Goal: Task Accomplishment & Management: Complete application form

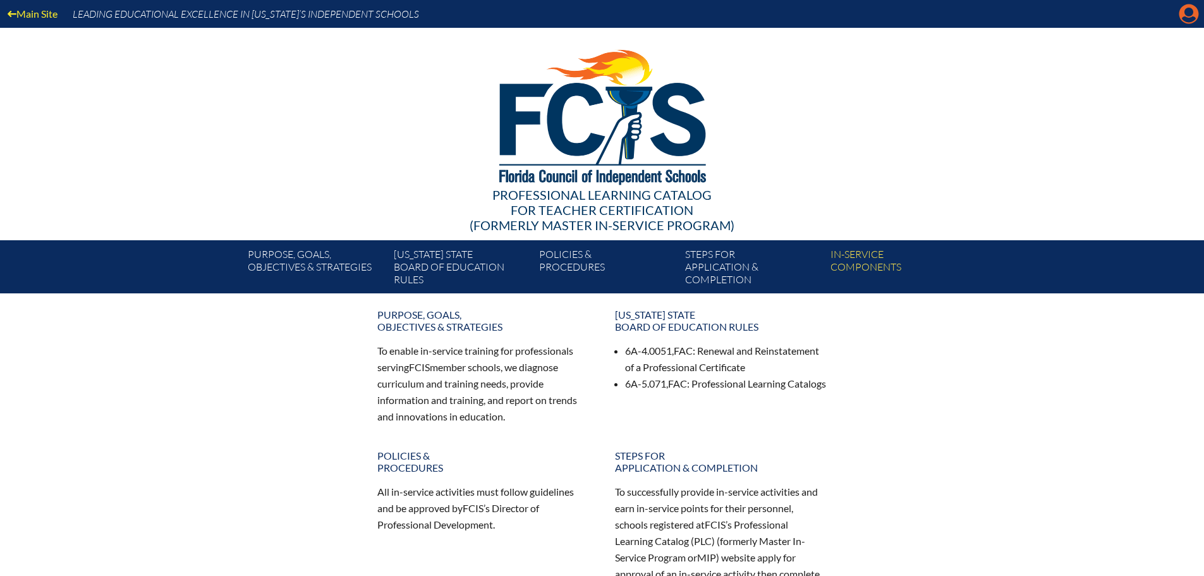
click at [1190, 16] on icon at bounding box center [1189, 14] width 20 height 20
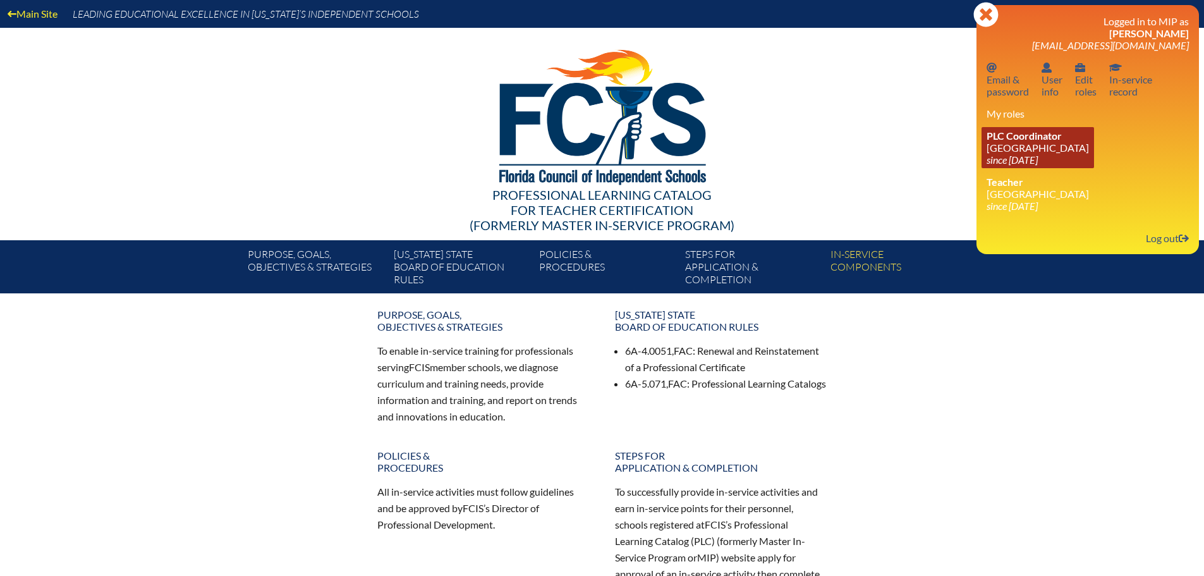
click at [1036, 146] on link "PLC Coordinator Canterbury School since 2021 Aug 2" at bounding box center [1038, 147] width 112 height 41
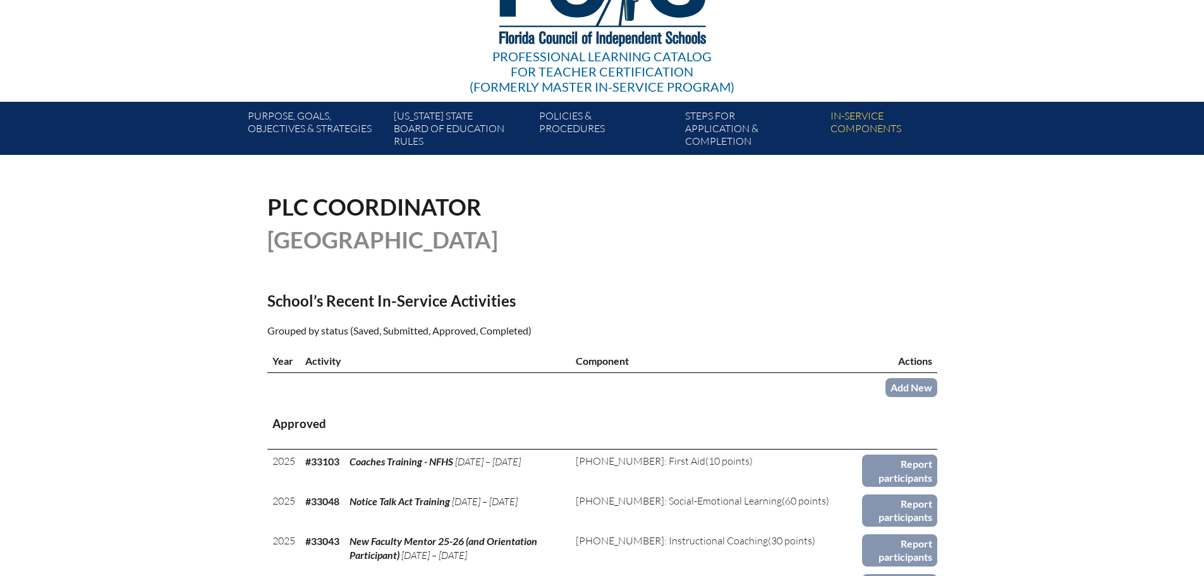
scroll to position [253, 0]
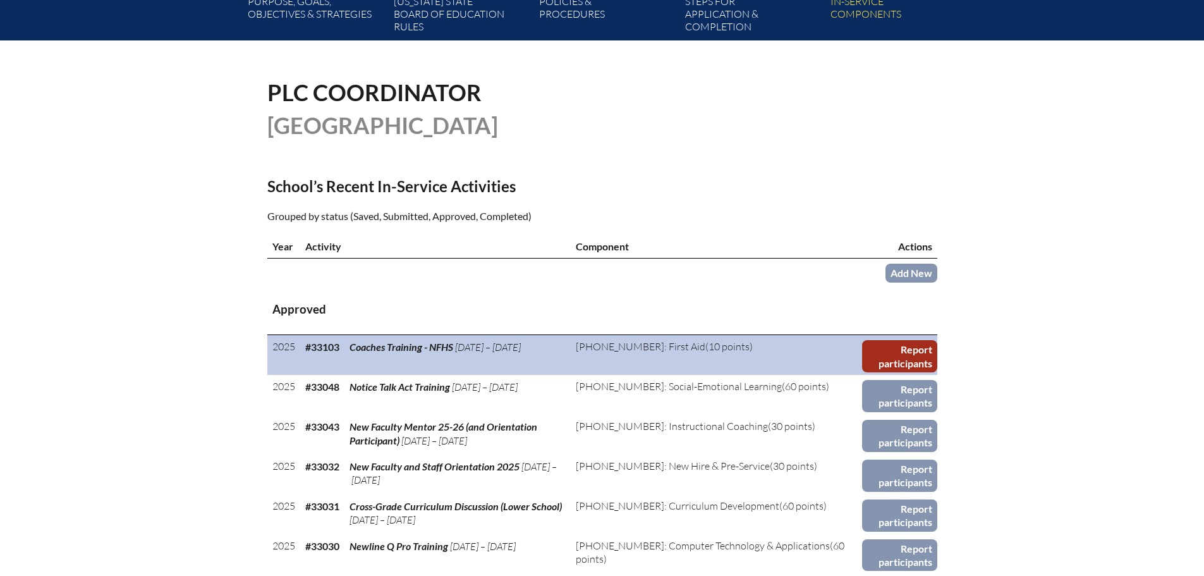
click at [892, 356] on link "Report participants" at bounding box center [899, 356] width 75 height 32
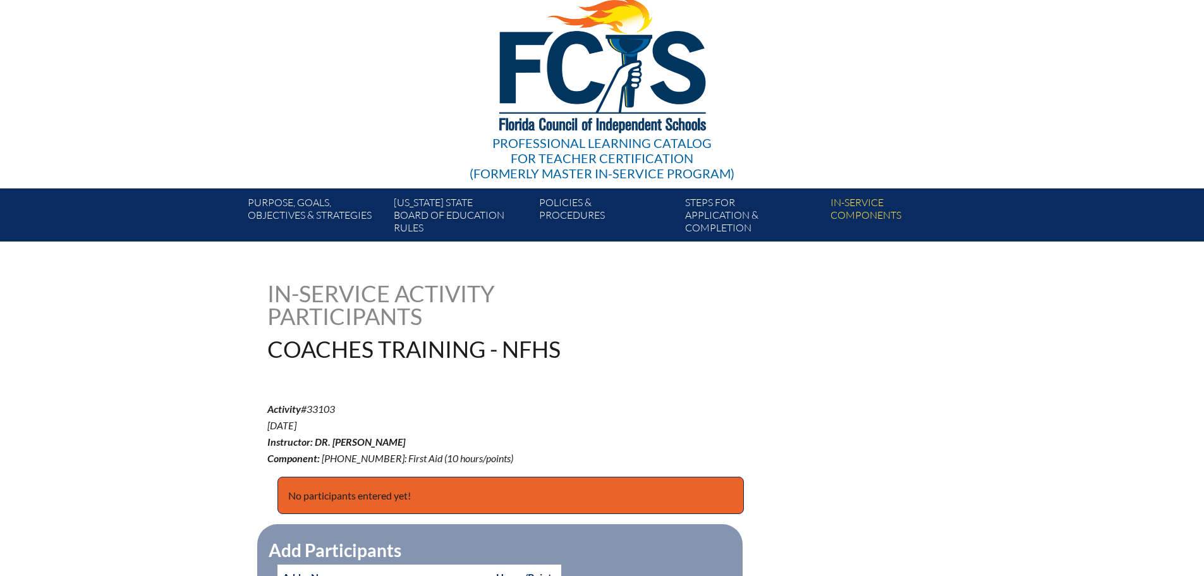
scroll to position [379, 0]
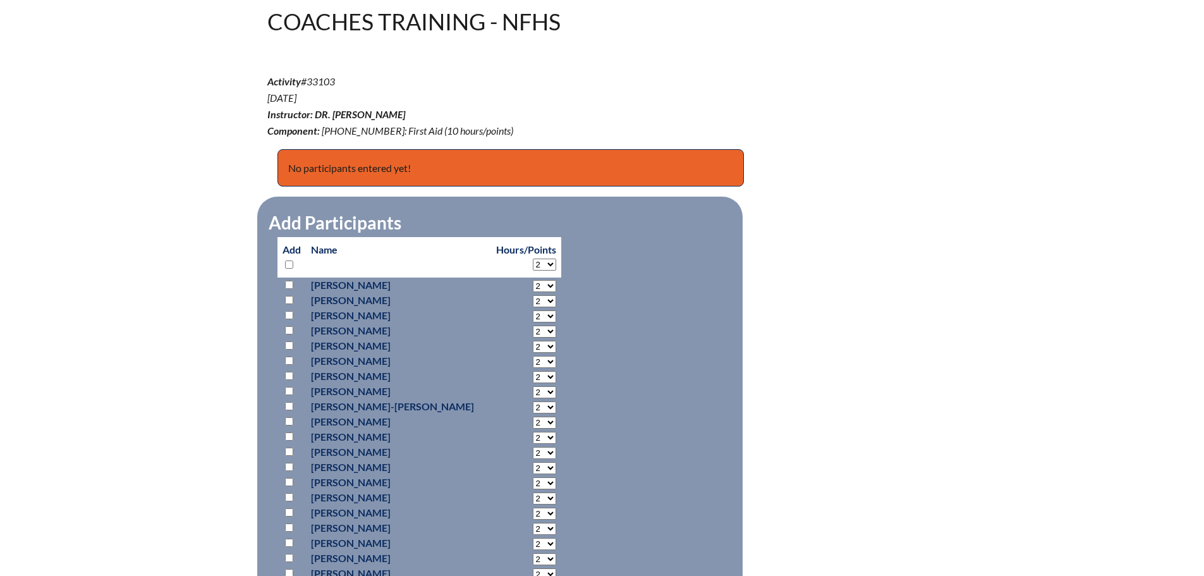
click at [289, 298] on input "checkbox" at bounding box center [289, 300] width 8 height 8
checkbox input "true"
click at [544, 292] on select "2 3 4 5 6 7 8 9 10 0" at bounding box center [544, 286] width 23 height 12
select select "6"
click at [533, 292] on select "2 3 4 5 6 7 8 9 10 0" at bounding box center [544, 286] width 23 height 12
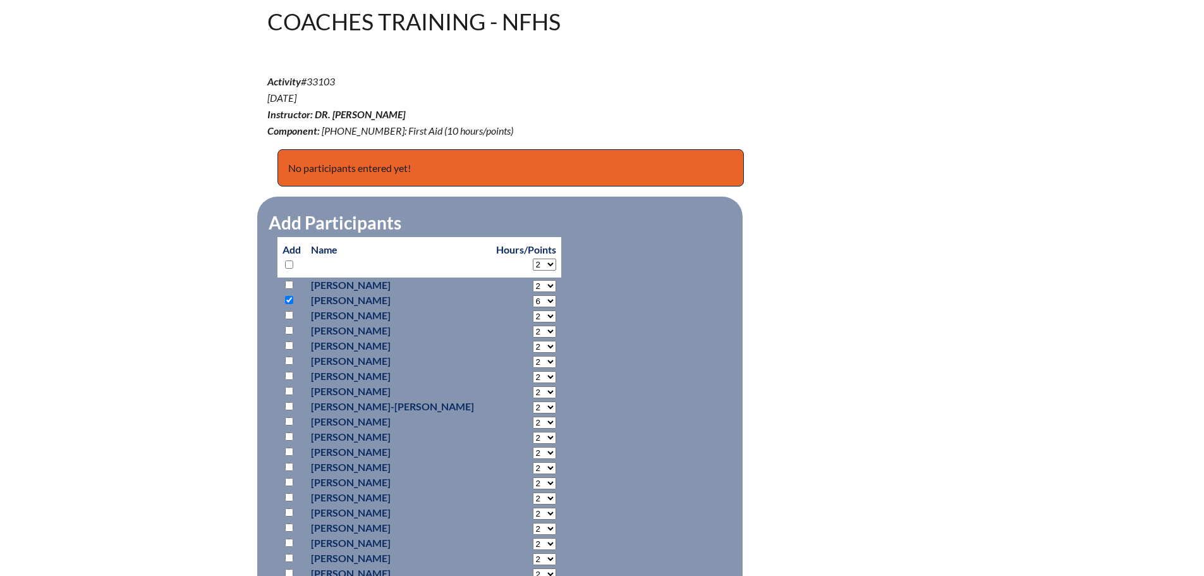
click at [538, 292] on select "2 3 4 5 6 7 8 9 10 0" at bounding box center [544, 286] width 23 height 12
select select "6"
click at [533, 292] on select "2 3 4 5 6 7 8 9 10 0" at bounding box center [544, 286] width 23 height 12
click at [287, 343] on input "checkbox" at bounding box center [289, 345] width 8 height 8
checkbox input "true"
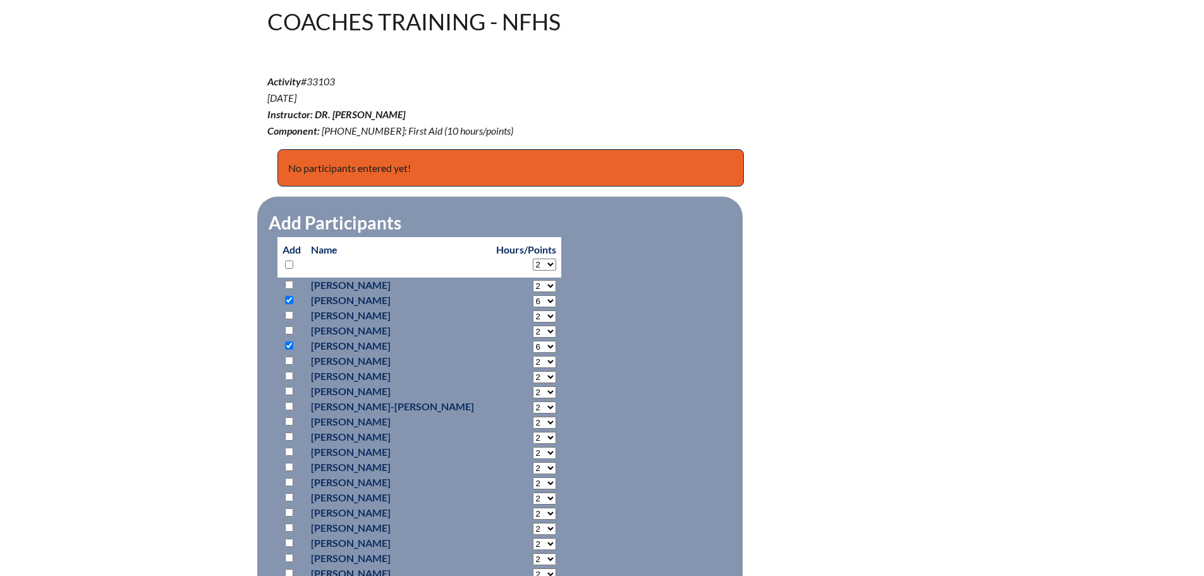
click at [289, 389] on input "checkbox" at bounding box center [289, 391] width 8 height 8
checkbox input "true"
click at [533, 292] on select "2 3 4 5 6 7 8 9 10 0" at bounding box center [544, 286] width 23 height 12
select select "6"
click at [533, 292] on select "2 3 4 5 6 7 8 9 10 0" at bounding box center [544, 286] width 23 height 12
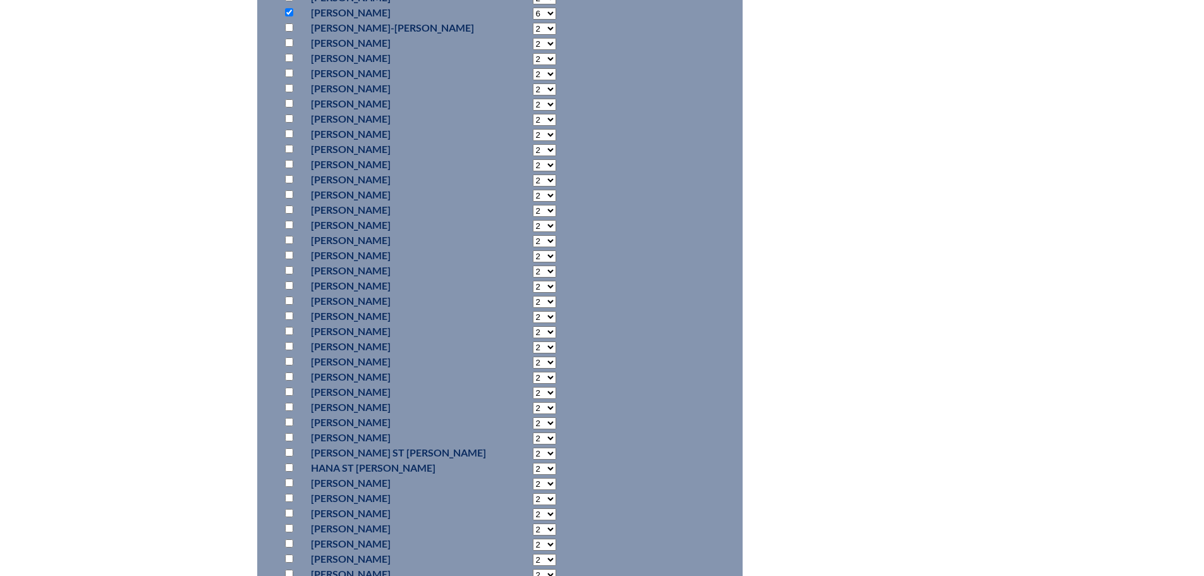
scroll to position [758, 0]
click at [287, 265] on input "checkbox" at bounding box center [289, 269] width 8 height 8
checkbox input "true"
select select "6"
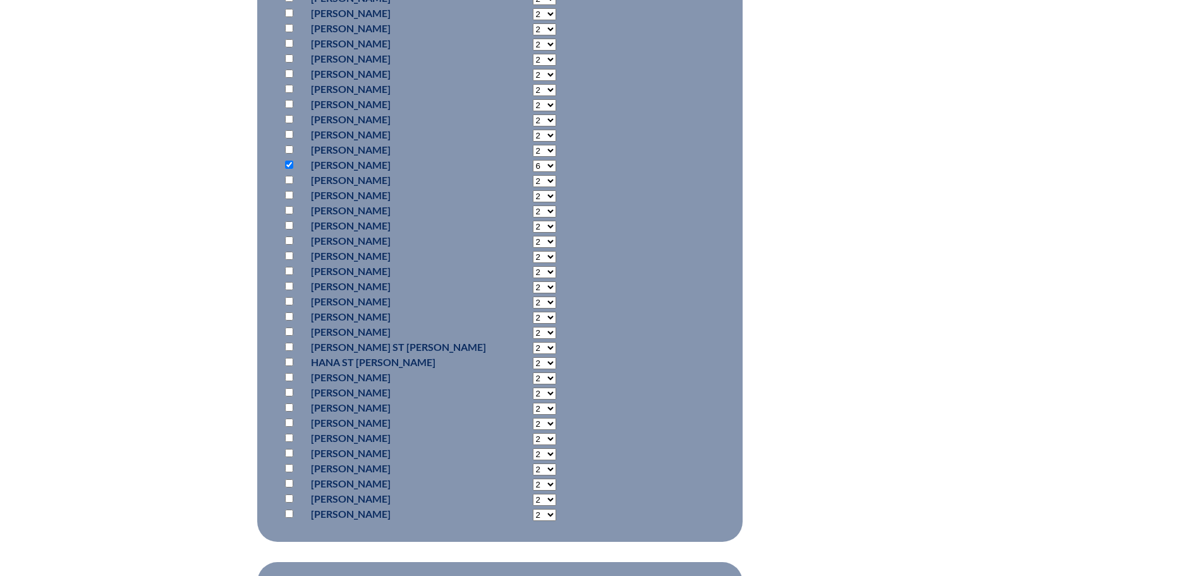
scroll to position [885, 0]
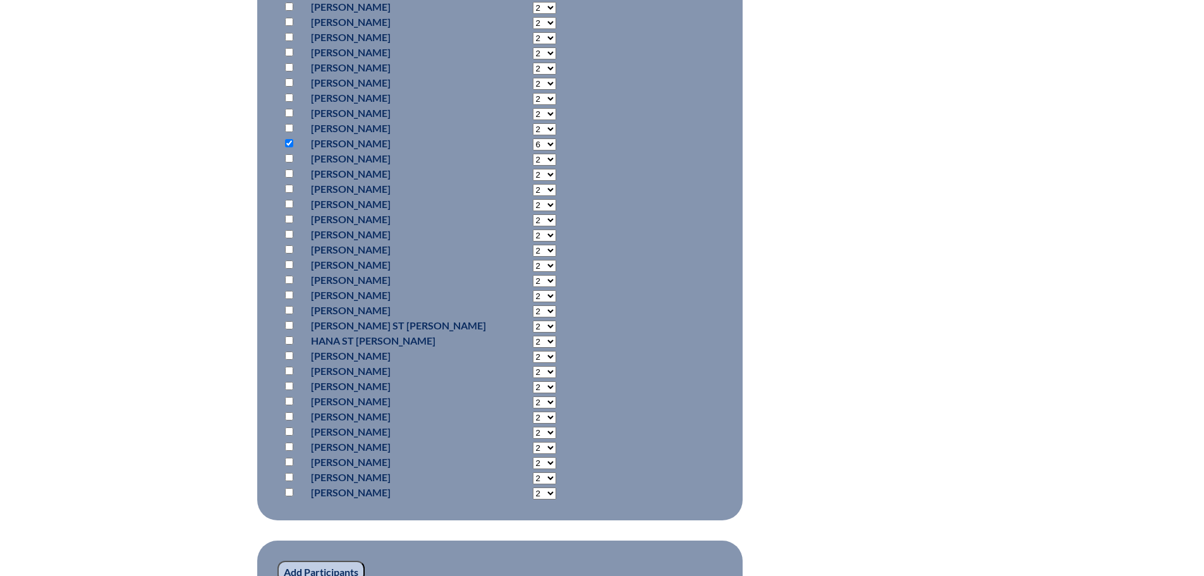
click at [289, 324] on input "checkbox" at bounding box center [289, 325] width 8 height 8
checkbox input "true"
select select "6"
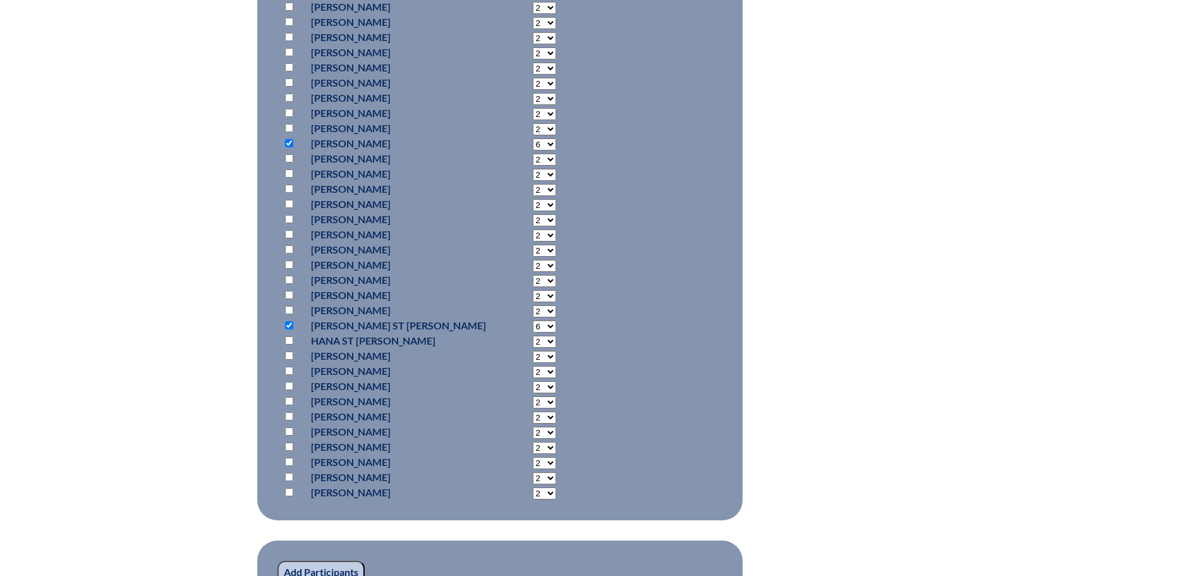
click at [289, 427] on input "checkbox" at bounding box center [289, 431] width 8 height 8
checkbox input "true"
select select "6"
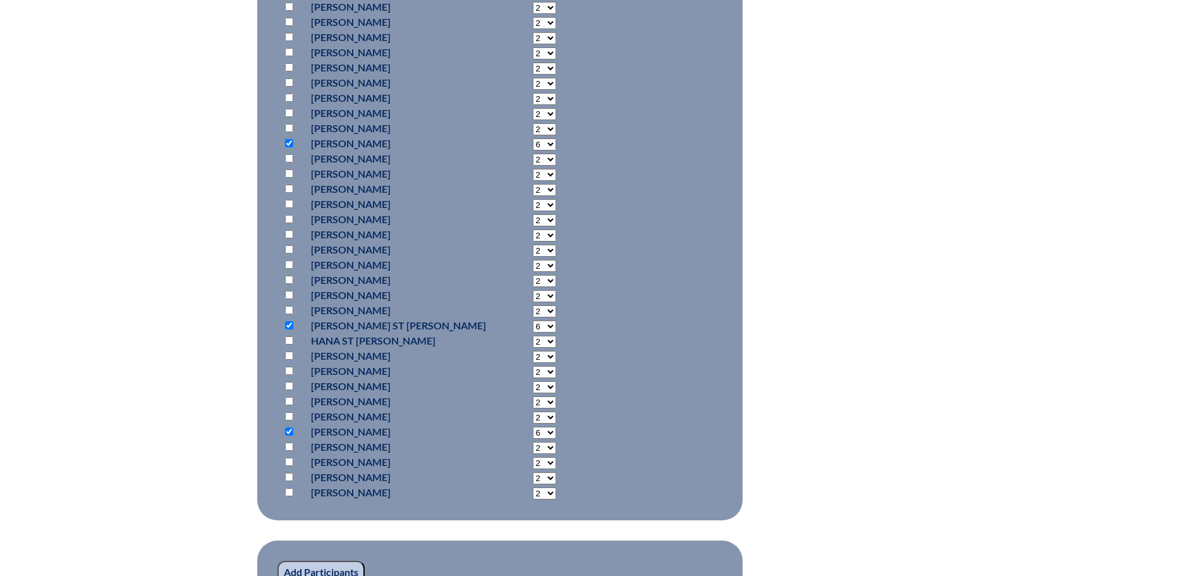
click at [288, 459] on input "checkbox" at bounding box center [289, 462] width 8 height 8
checkbox input "true"
select select "6"
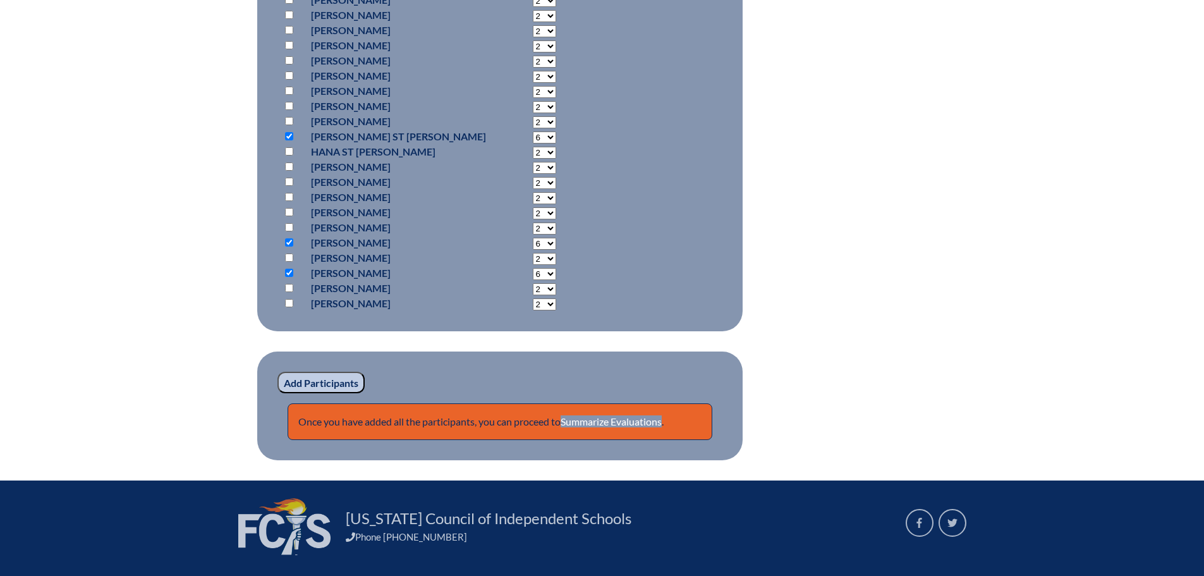
scroll to position [1074, 0]
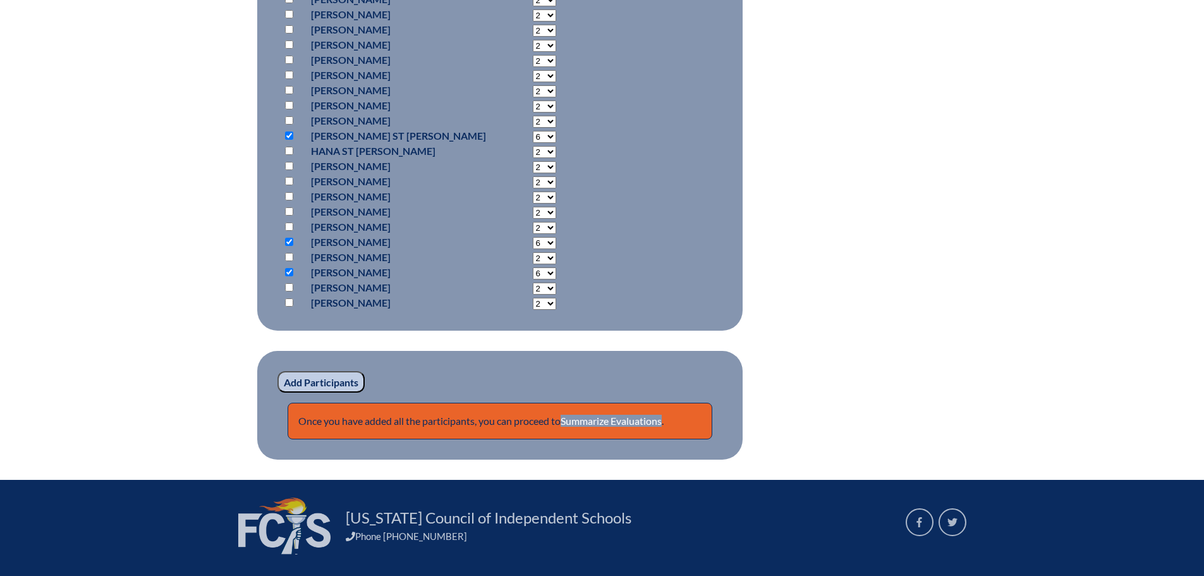
click at [313, 378] on input "Add Participants" at bounding box center [320, 381] width 87 height 21
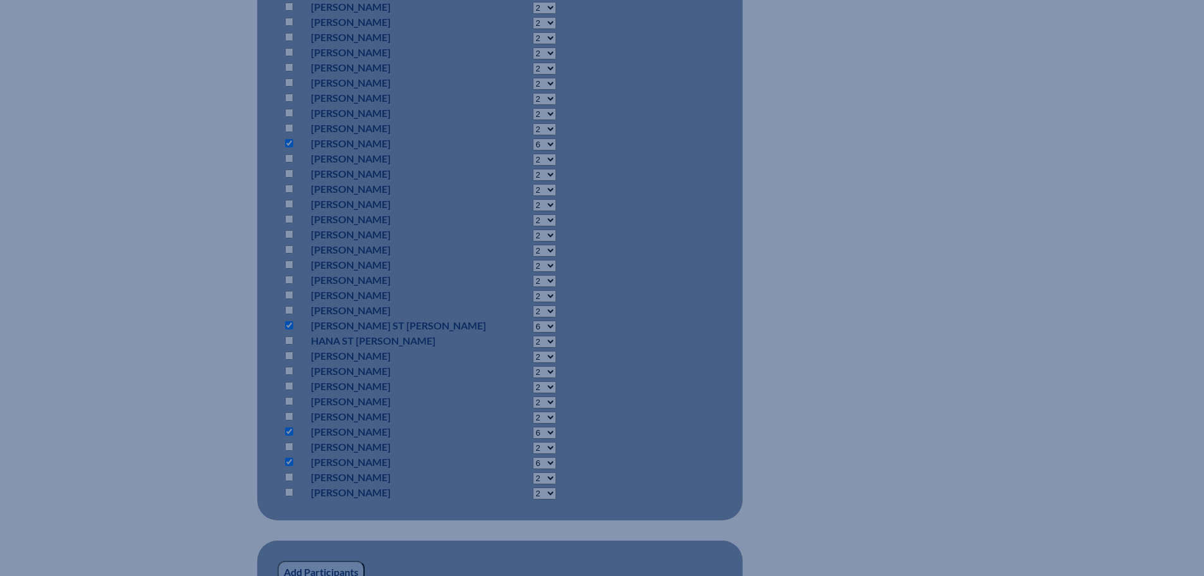
scroll to position [889, 0]
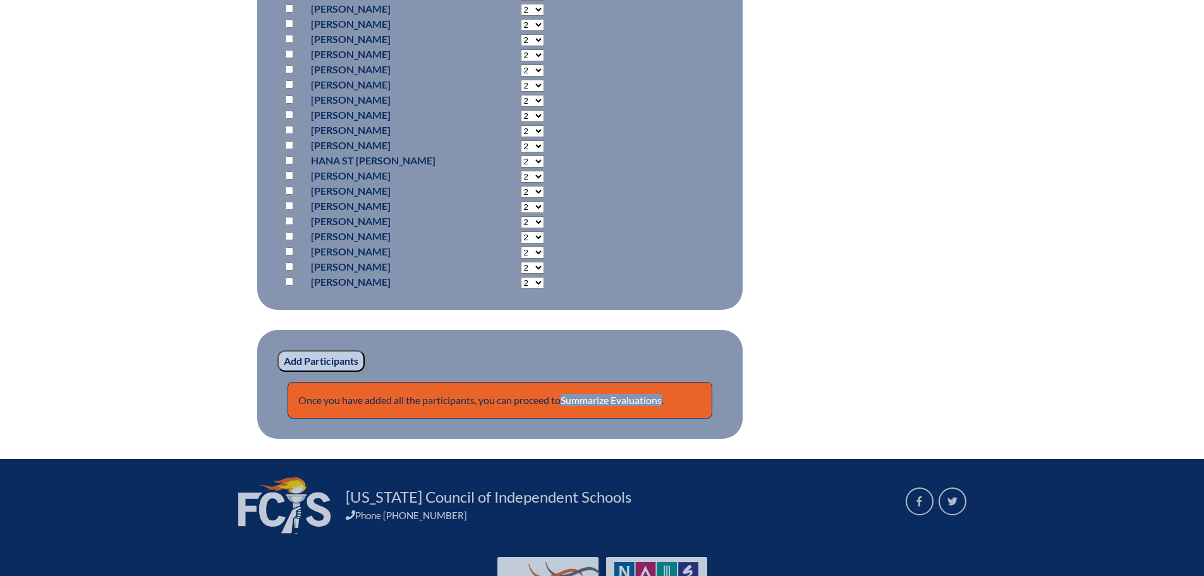
scroll to position [1250, 0]
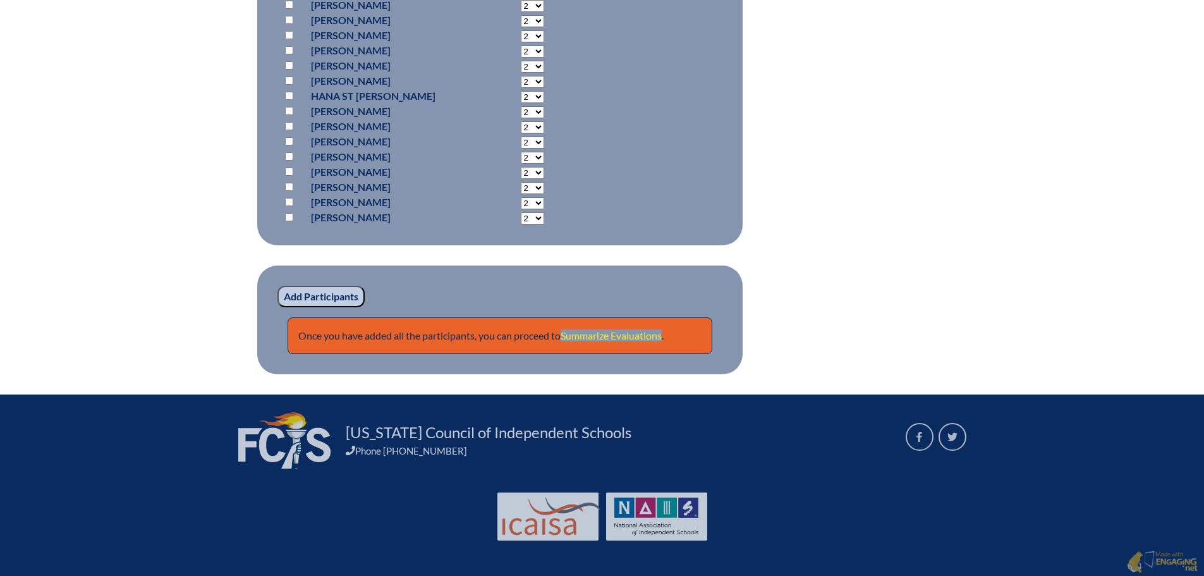
click at [646, 331] on link "Summarize Evaluations" at bounding box center [611, 335] width 101 height 12
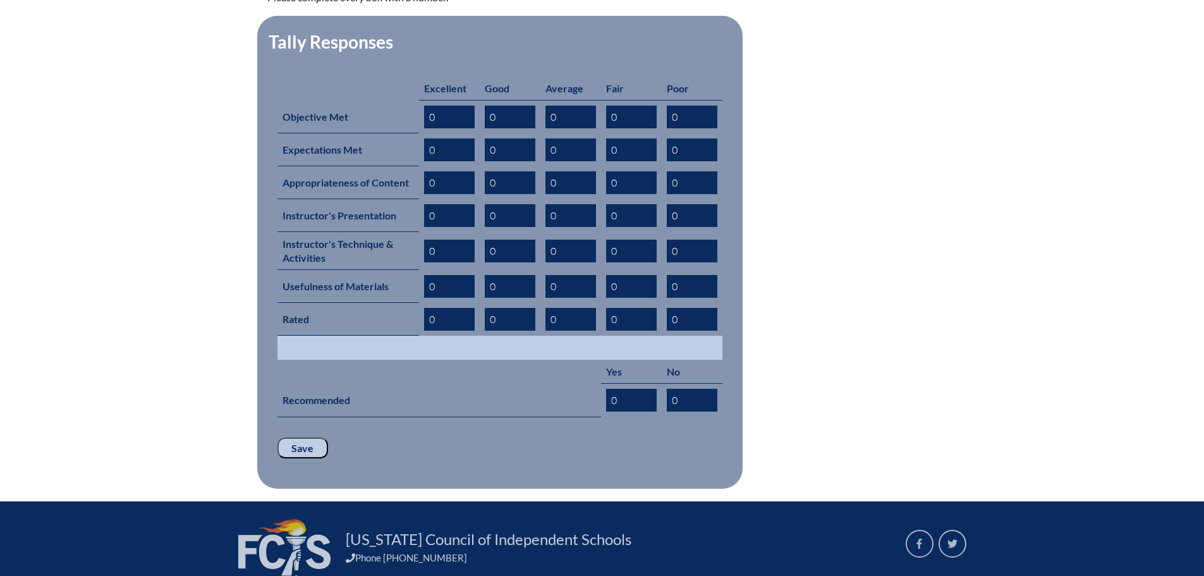
scroll to position [609, 0]
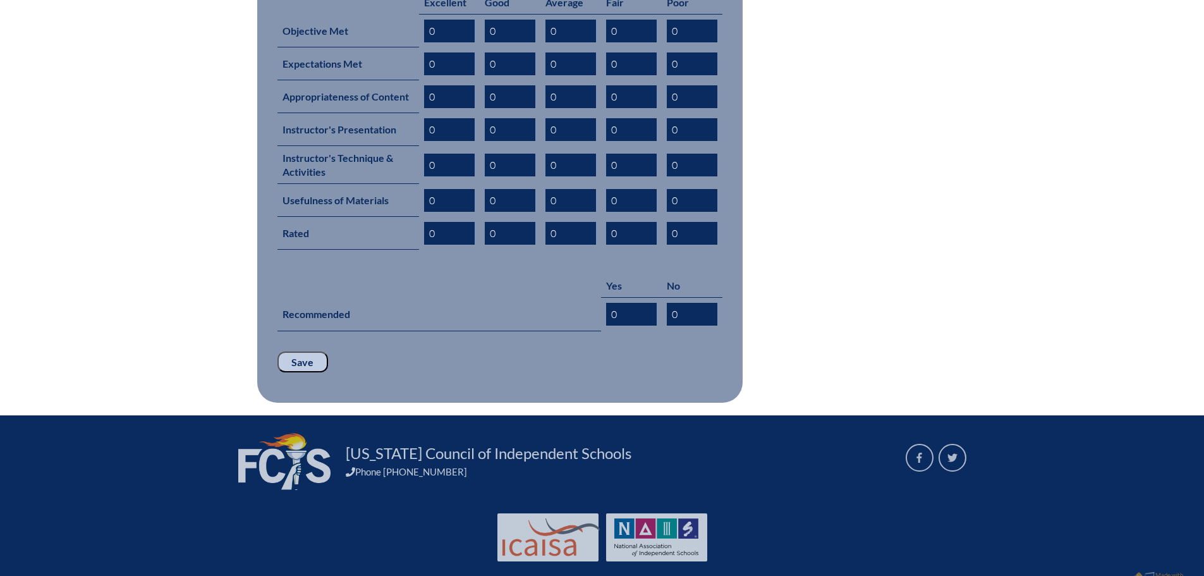
click at [305, 351] on input "Save" at bounding box center [302, 361] width 51 height 21
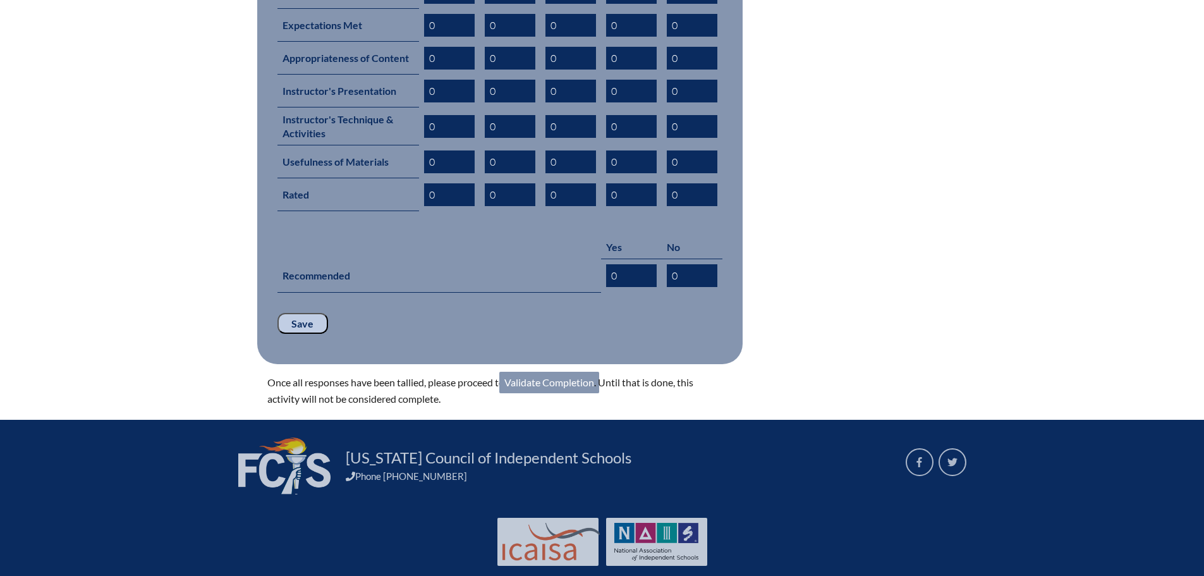
scroll to position [652, 0]
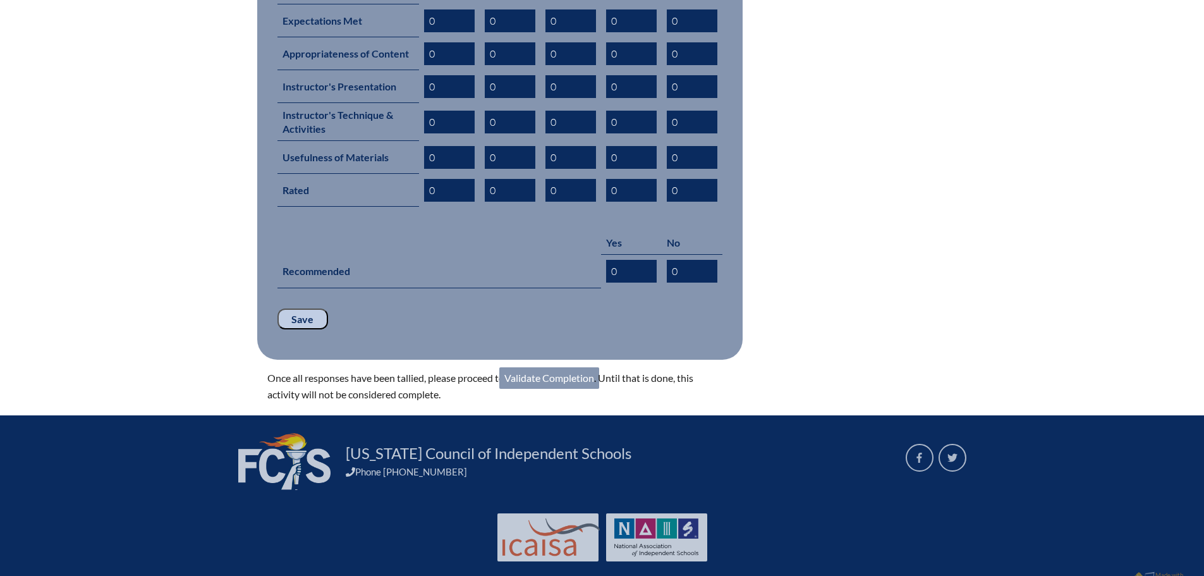
click at [551, 367] on link "Validate Completion" at bounding box center [549, 377] width 100 height 21
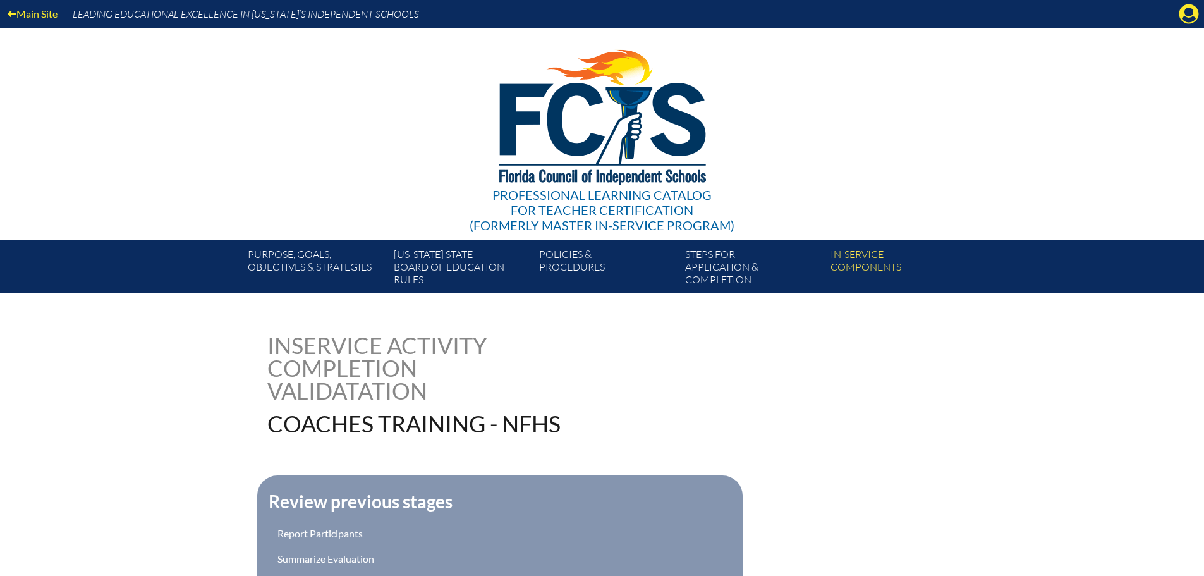
scroll to position [305, 0]
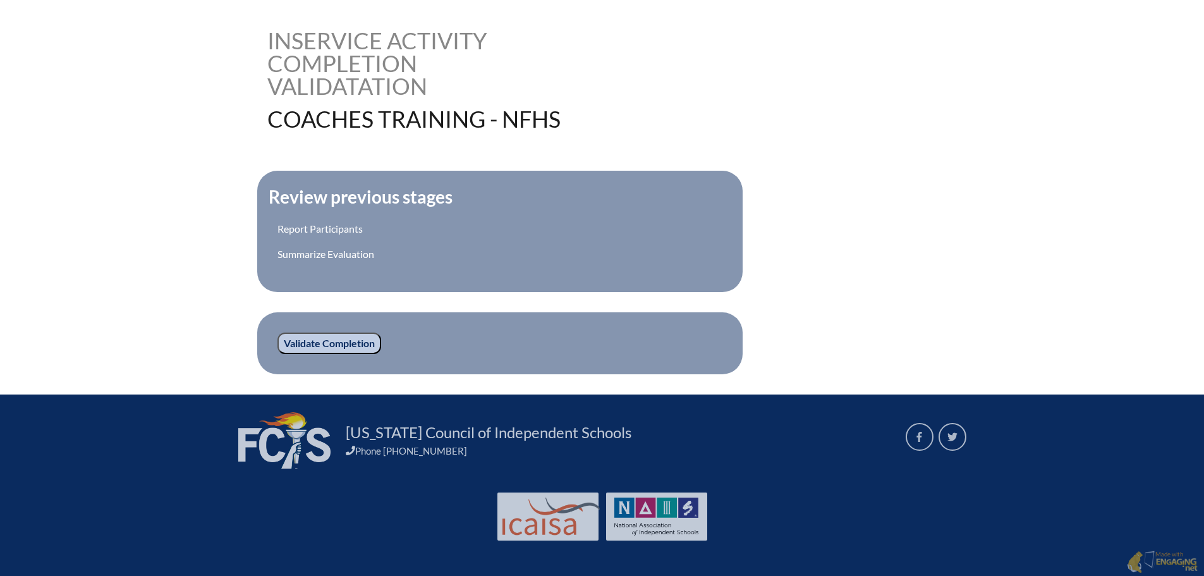
click at [304, 337] on input "Validate Completion" at bounding box center [329, 342] width 104 height 21
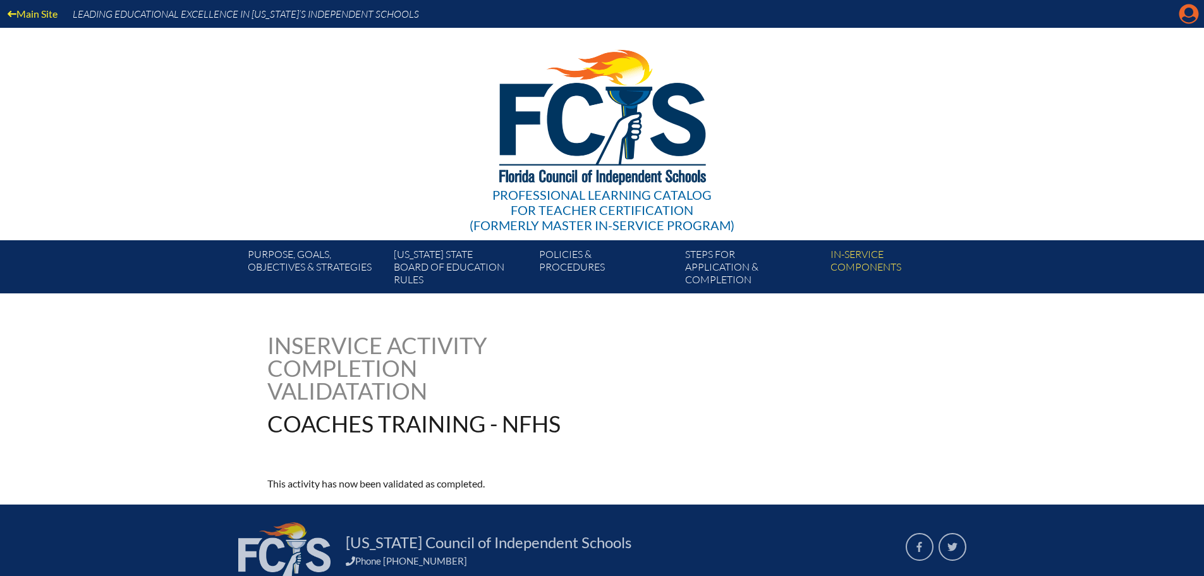
click at [1182, 17] on icon at bounding box center [1189, 14] width 20 height 20
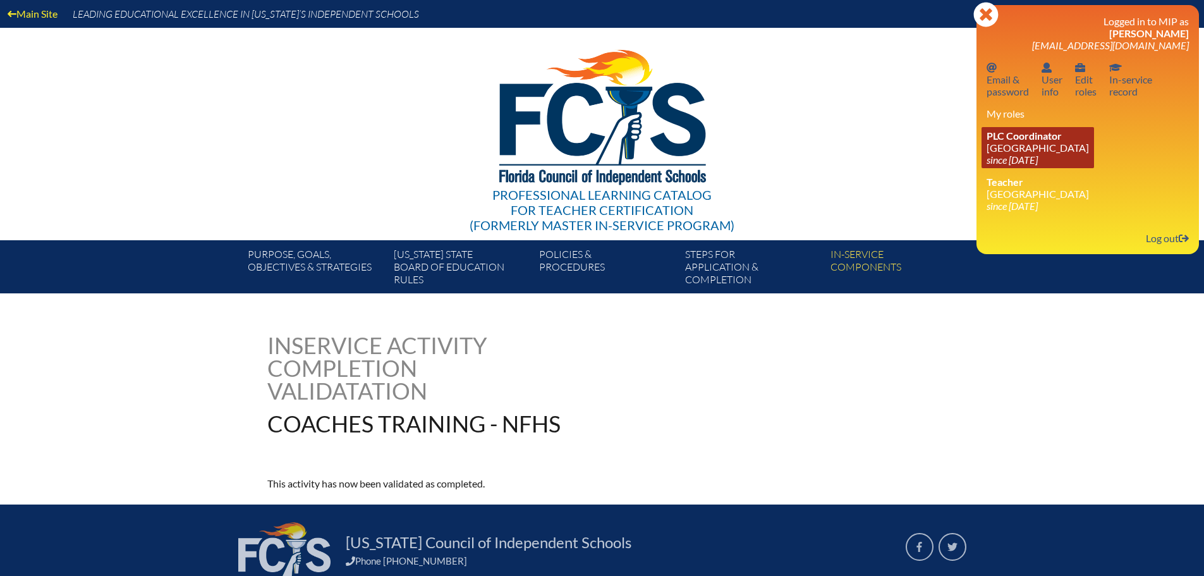
click at [1041, 148] on link "PLC Coordinator Canterbury School since 2021 Aug 2" at bounding box center [1038, 147] width 112 height 41
